Goal: Task Accomplishment & Management: Use online tool/utility

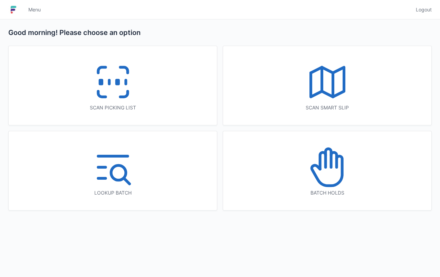
click at [109, 83] on line at bounding box center [109, 82] width 0 height 4
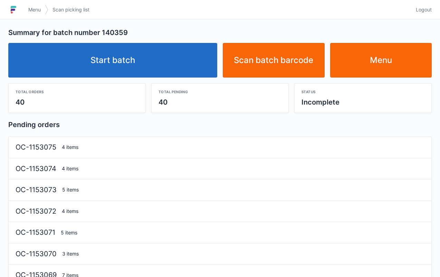
click at [131, 64] on link "Start batch" at bounding box center [112, 60] width 209 height 35
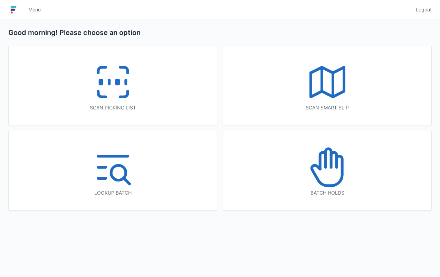
click at [109, 83] on line at bounding box center [109, 82] width 0 height 4
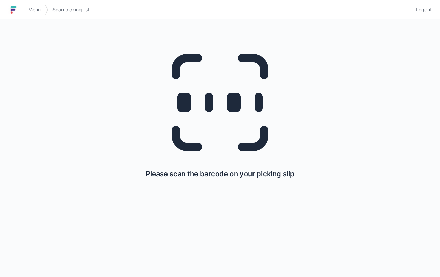
click at [9, 208] on div "Please scan the barcode on your picking slip" at bounding box center [220, 147] width 440 height 257
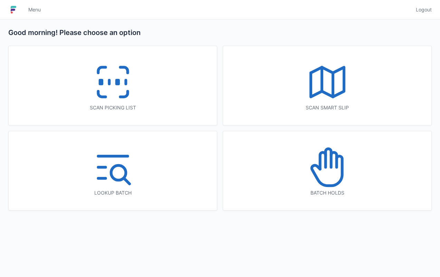
click at [119, 94] on icon at bounding box center [113, 82] width 44 height 44
